Goal: Information Seeking & Learning: Check status

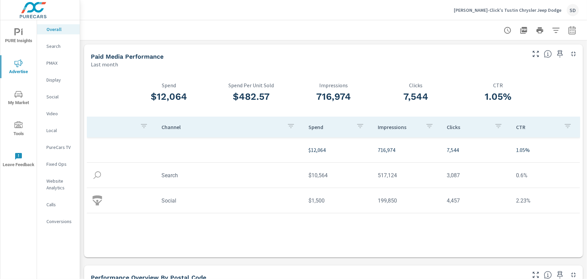
click at [545, 10] on p "Tuttle-Click's Tustin Chrysler Jeep Dodge" at bounding box center [508, 10] width 108 height 6
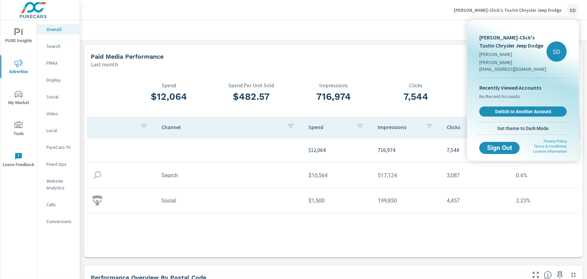
drag, startPoint x: 515, startPoint y: 106, endPoint x: 510, endPoint y: 105, distance: 5.4
click at [515, 108] on span "Switch to Another Account" at bounding box center [523, 111] width 80 height 6
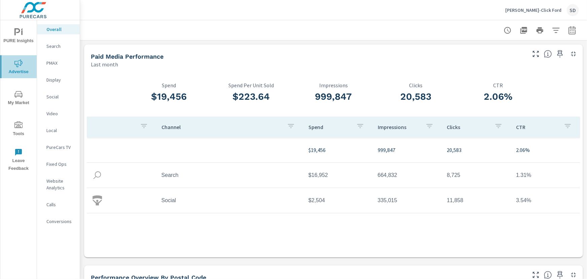
click at [16, 69] on span "Advertise" at bounding box center [18, 67] width 32 height 16
click at [573, 27] on button "button" at bounding box center [572, 30] width 13 height 13
select select "Last month"
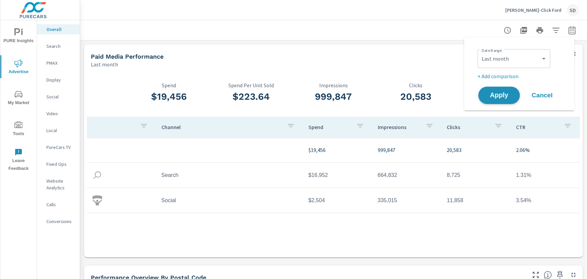
click at [502, 94] on span "Apply" at bounding box center [500, 95] width 28 height 6
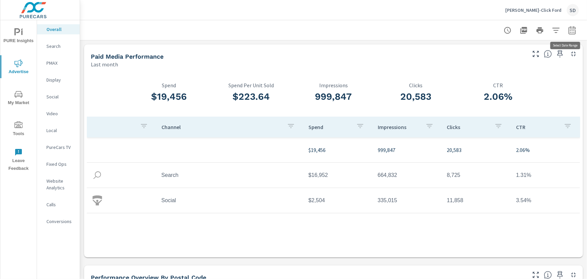
click at [568, 32] on icon "button" at bounding box center [572, 30] width 8 height 8
select select "Last month"
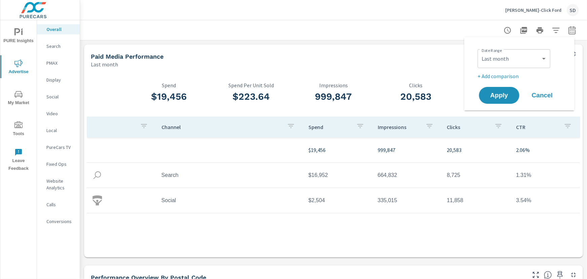
click at [492, 74] on p "+ Add comparison" at bounding box center [521, 76] width 86 height 8
select select "Previous period"
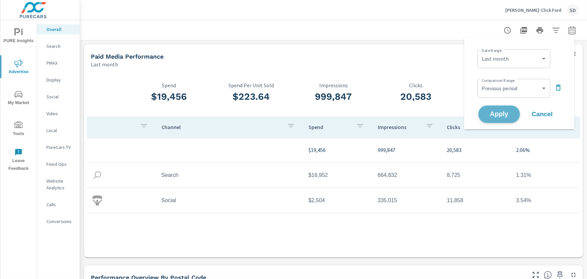
click at [499, 112] on span "Apply" at bounding box center [500, 114] width 28 height 6
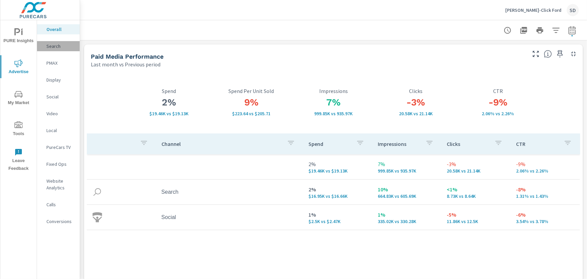
click at [52, 44] on p "Search" at bounding box center [60, 46] width 28 height 7
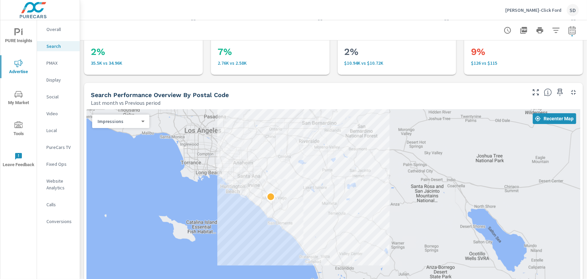
scroll to position [92, 0]
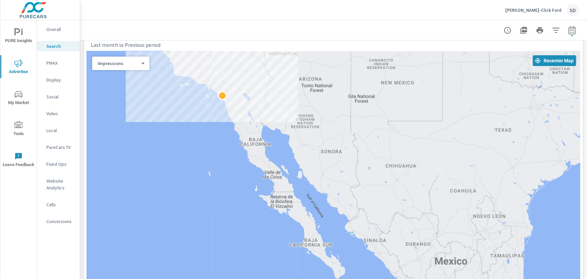
drag, startPoint x: 204, startPoint y: 24, endPoint x: 211, endPoint y: 39, distance: 17.3
click at [209, 40] on header at bounding box center [333, 30] width 507 height 20
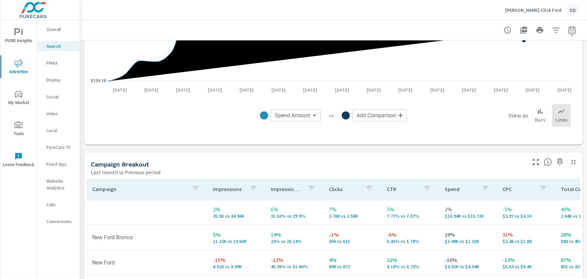
scroll to position [551, 0]
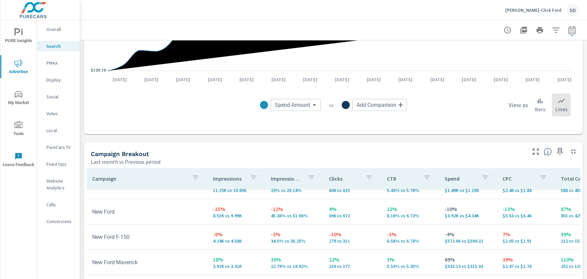
scroll to position [30, 0]
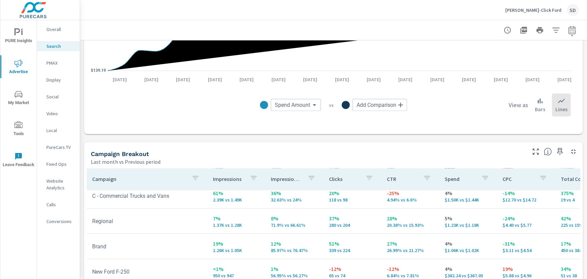
scroll to position [122, 0]
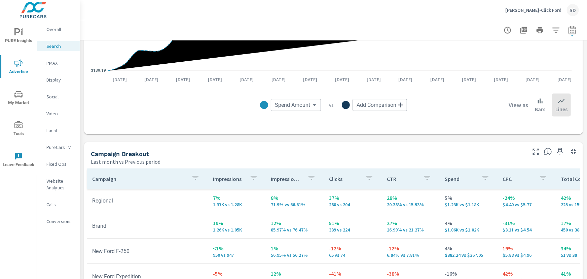
scroll to position [183, 0]
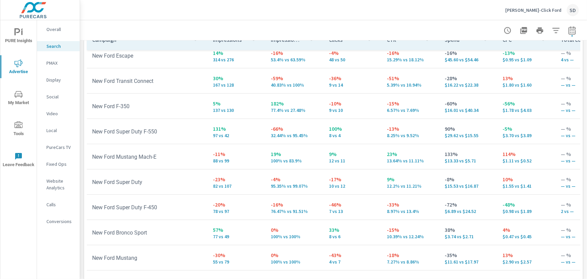
scroll to position [698, 0]
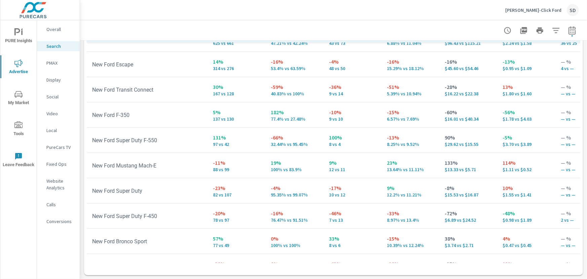
scroll to position [264, 0]
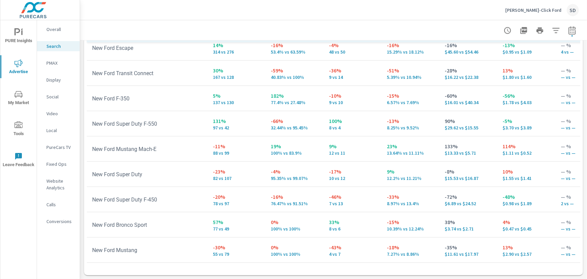
scroll to position [81, 0]
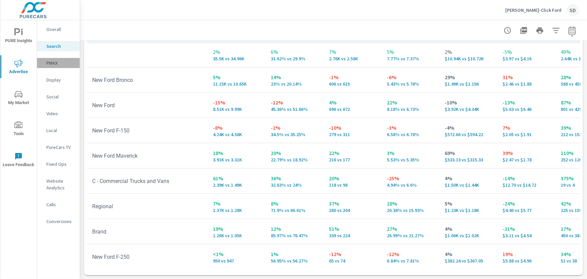
click at [49, 63] on p "PMAX" at bounding box center [60, 63] width 28 height 7
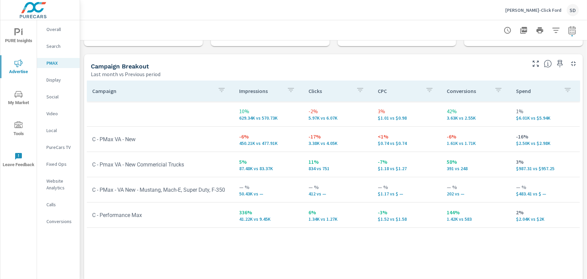
scroll to position [61, 0]
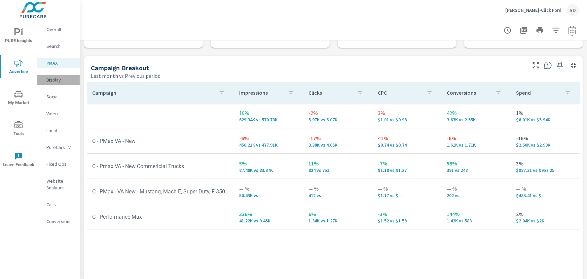
click at [52, 77] on p "Display" at bounding box center [60, 79] width 28 height 7
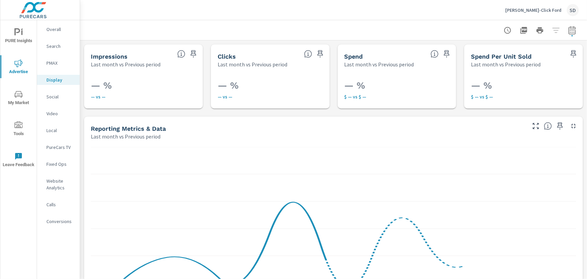
click at [56, 97] on p "Social" at bounding box center [60, 96] width 28 height 7
